Goal: Navigation & Orientation: Find specific page/section

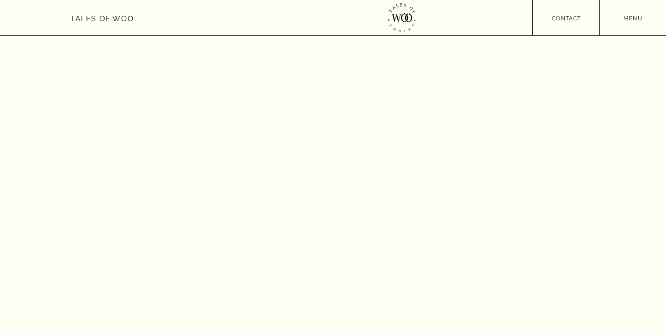
scroll to position [3120, 0]
click at [622, 18] on nav "menu" at bounding box center [633, 17] width 66 height 7
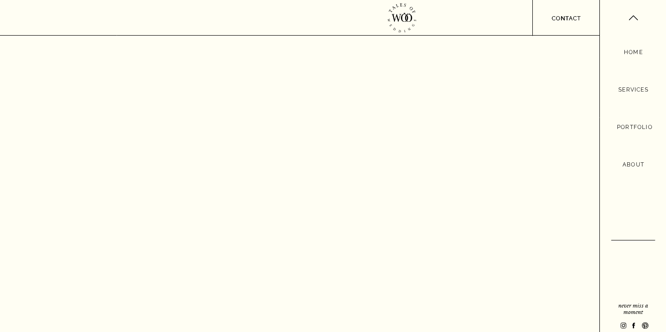
click at [628, 126] on nav "Portfolio" at bounding box center [633, 128] width 33 height 10
click at [633, 126] on nav "Portfolio" at bounding box center [633, 128] width 33 height 10
click at [625, 123] on nav "Portfolio" at bounding box center [633, 128] width 33 height 10
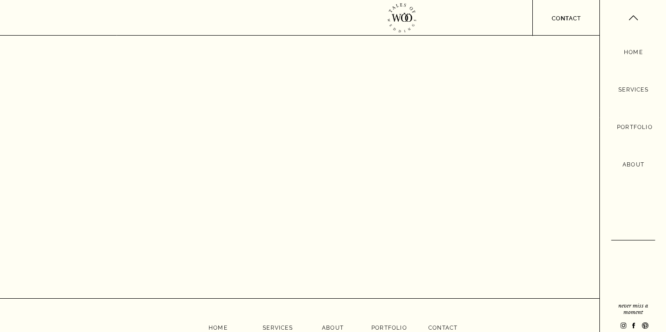
scroll to position [3321, 0]
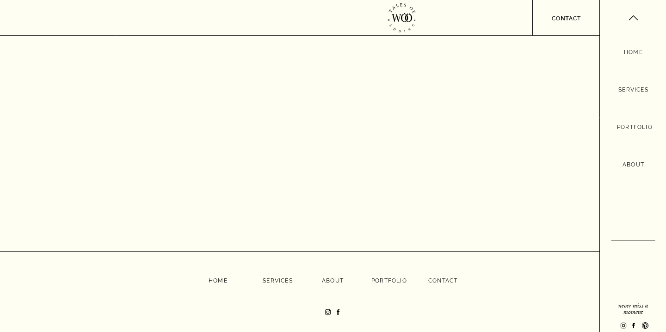
click at [387, 280] on nav "portfolio" at bounding box center [386, 279] width 30 height 7
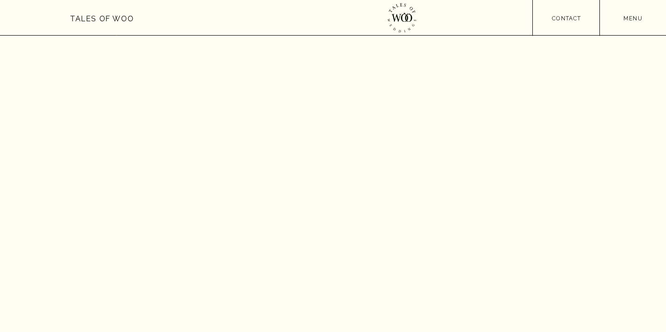
scroll to position [83, 0]
